Goal: Browse casually

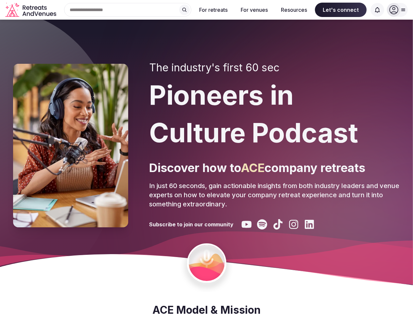
click at [206, 157] on div "The industry's first 60 sec Pioneers in Culture Podcast Discover how to ACE com…" at bounding box center [274, 145] width 251 height 168
click at [128, 10] on div "Search Popular Destinations [GEOGRAPHIC_DATA], [GEOGRAPHIC_DATA] [GEOGRAPHIC_DA…" at bounding box center [125, 10] width 132 height 14
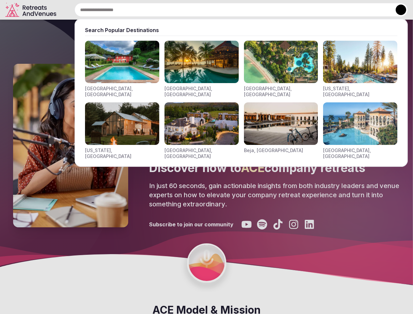
click at [184, 10] on input "text" at bounding box center [240, 10] width 333 height 14
click at [213, 10] on input "text" at bounding box center [240, 10] width 333 height 14
click at [254, 10] on input "text" at bounding box center [240, 10] width 333 height 14
click at [294, 10] on input "text" at bounding box center [240, 10] width 333 height 14
click at [340, 10] on input "text" at bounding box center [240, 10] width 333 height 14
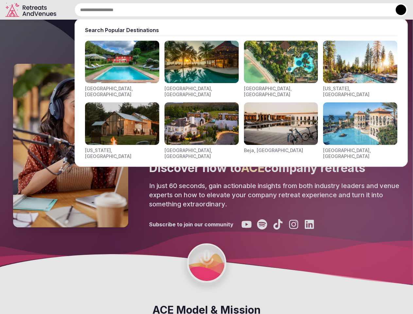
click at [377, 10] on input "text" at bounding box center [240, 10] width 333 height 14
click at [397, 10] on button at bounding box center [400, 10] width 10 height 10
